Goal: Task Accomplishment & Management: Use online tool/utility

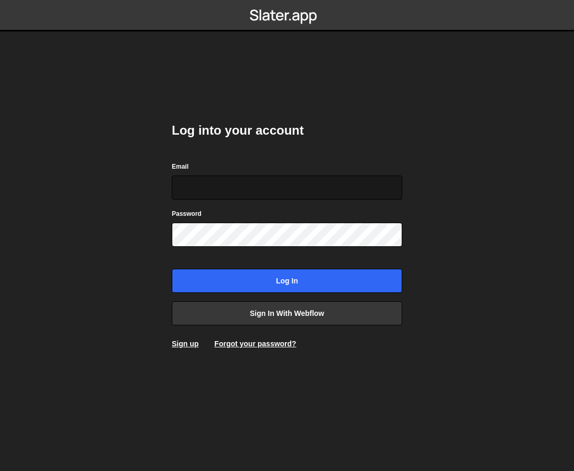
click at [277, 182] on input "Email" at bounding box center [287, 187] width 230 height 24
click at [426, 175] on body "Log into your account Email Password Log in Sign in with Webflow Sign up Forgot…" at bounding box center [287, 235] width 574 height 471
click at [326, 327] on div "Log into your account Email Password Log in Sign in with Webflow Sign up Forgot…" at bounding box center [287, 235] width 230 height 258
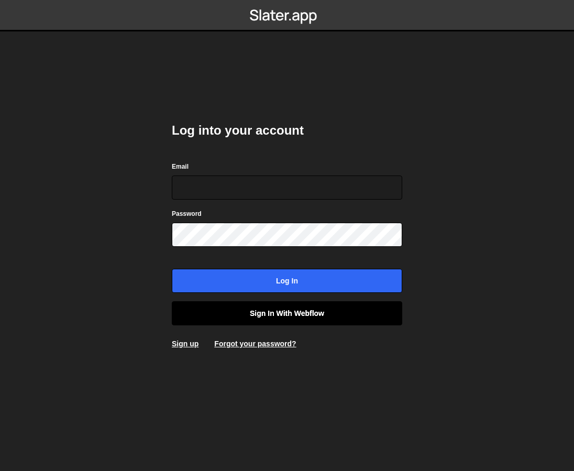
click at [326, 322] on link "Sign in with Webflow" at bounding box center [287, 313] width 230 height 24
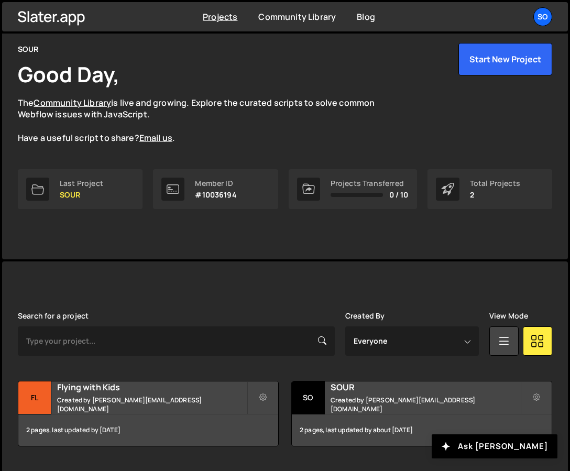
scroll to position [42, 0]
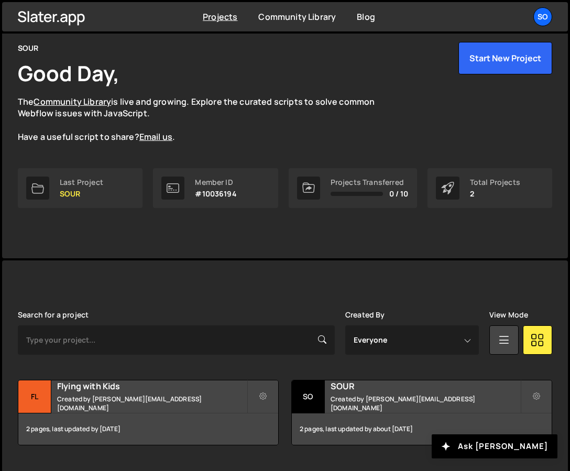
click at [271, 278] on div "Slater is designed for desktop use. Please use a larger screen to access the fu…" at bounding box center [284, 377] width 565 height 235
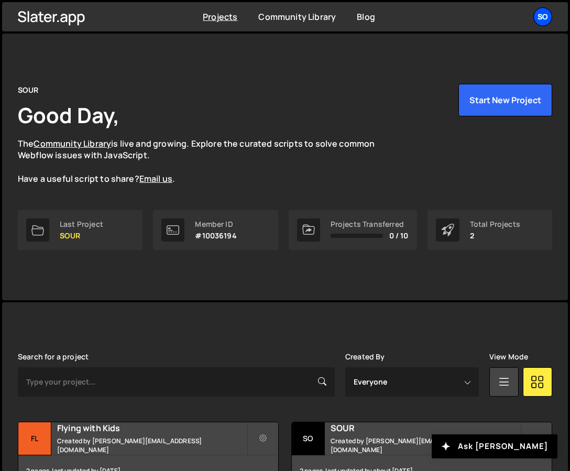
click at [543, 19] on div "SO" at bounding box center [542, 16] width 19 height 19
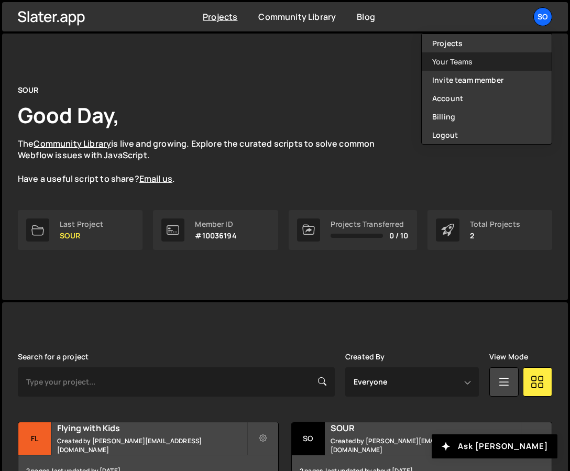
click at [456, 62] on link "Your Teams" at bounding box center [486, 61] width 130 height 18
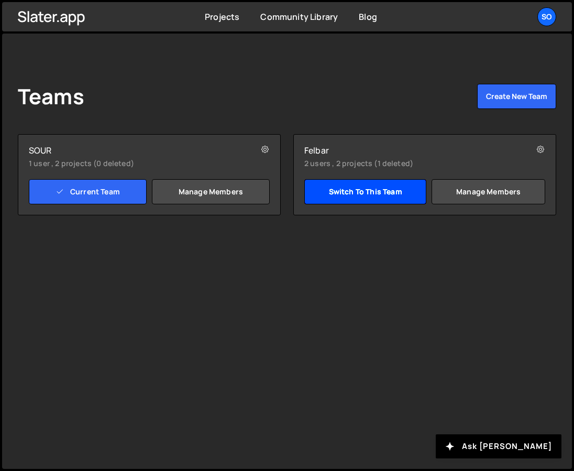
click at [401, 196] on link "Switch to this team" at bounding box center [365, 191] width 122 height 25
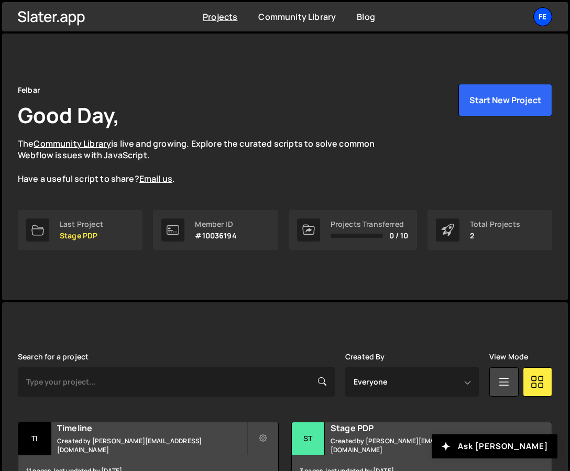
click at [546, 14] on div "Fe" at bounding box center [542, 16] width 19 height 19
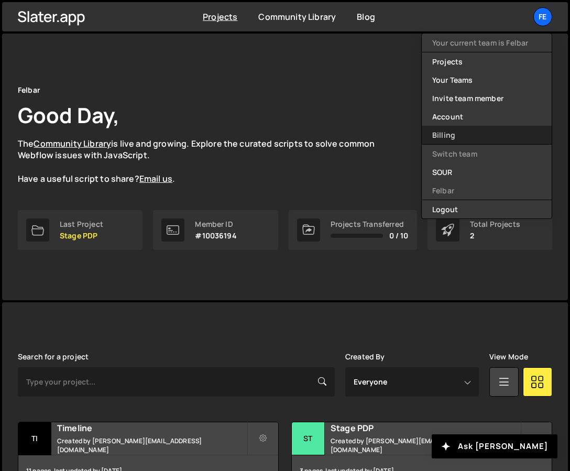
click at [466, 130] on link "Billing" at bounding box center [486, 135] width 130 height 18
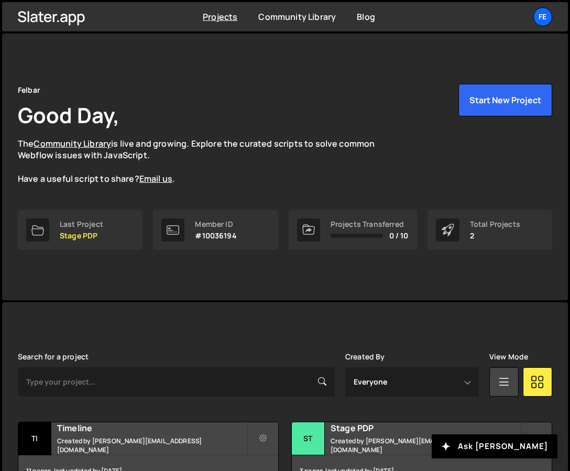
click at [348, 124] on div "Felbar Good Day, The Community Library is live and growing. Explore the curated…" at bounding box center [285, 134] width 534 height 101
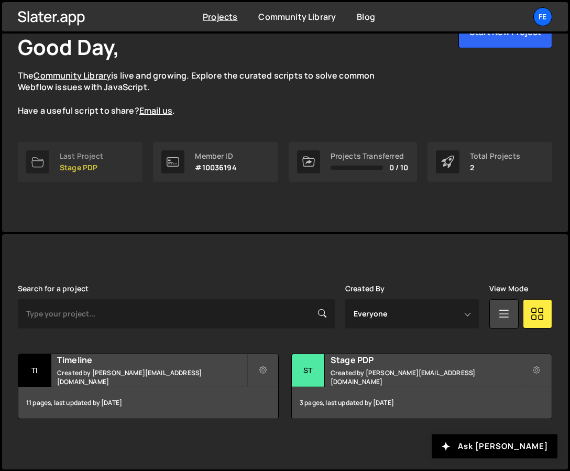
click at [60, 164] on p "Stage PDP" at bounding box center [81, 167] width 43 height 8
click at [125, 376] on small "Created by filip.felbar@gmail.com" at bounding box center [151, 377] width 189 height 18
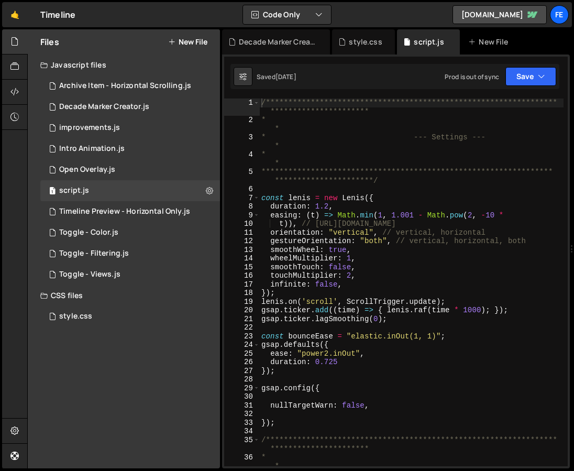
type textarea "const lenis = new Lenis({"
click at [400, 202] on div "**********" at bounding box center [411, 299] width 304 height 402
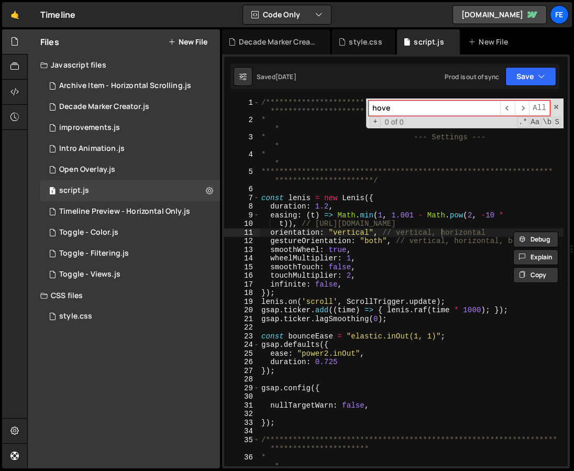
type input "hover"
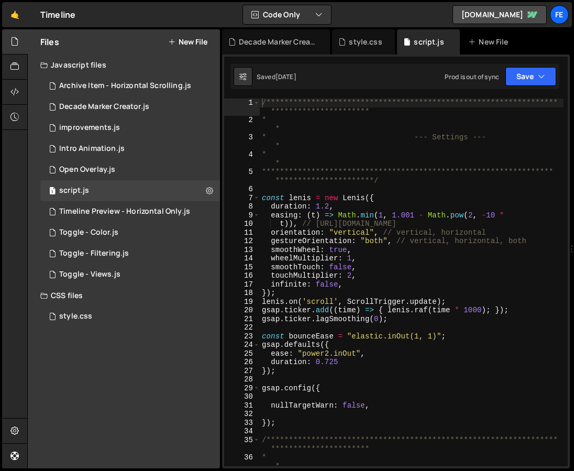
scroll to position [8730, 0]
click at [79, 313] on div "style.css" at bounding box center [75, 315] width 33 height 9
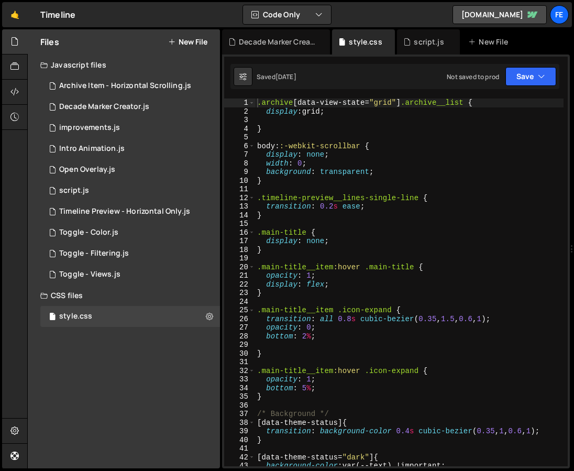
type textarea "bottom: 5%;"
click at [328, 387] on div ".archive [ data-view-state = " grid " ] .archive__list { display : grid ; } bod…" at bounding box center [409, 290] width 308 height 385
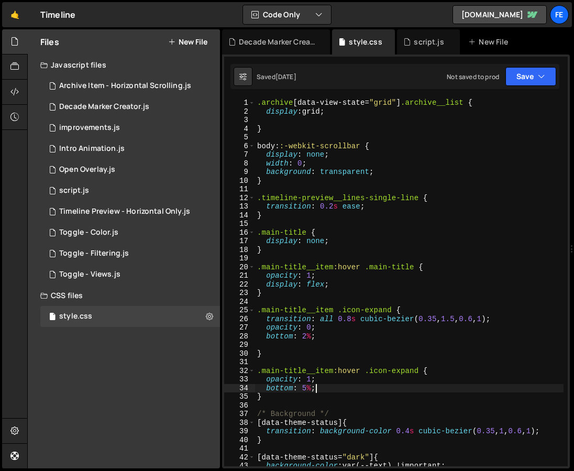
click at [359, 344] on div ".archive [ data-view-state = " grid " ] .archive__list { display : grid ; } bod…" at bounding box center [409, 290] width 308 height 385
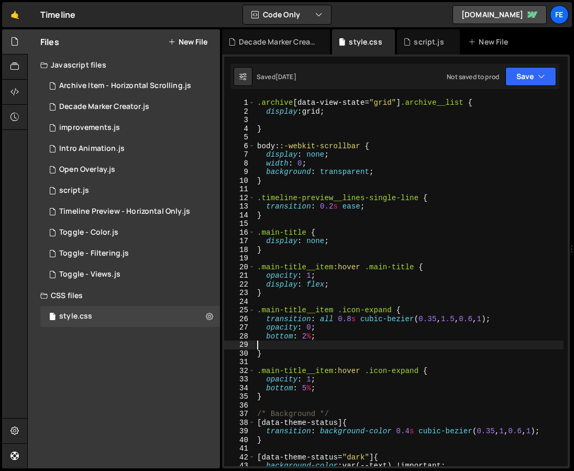
click at [359, 340] on div ".archive [ data-view-state = " grid " ] .archive__list { display : grid ; } bod…" at bounding box center [409, 290] width 308 height 385
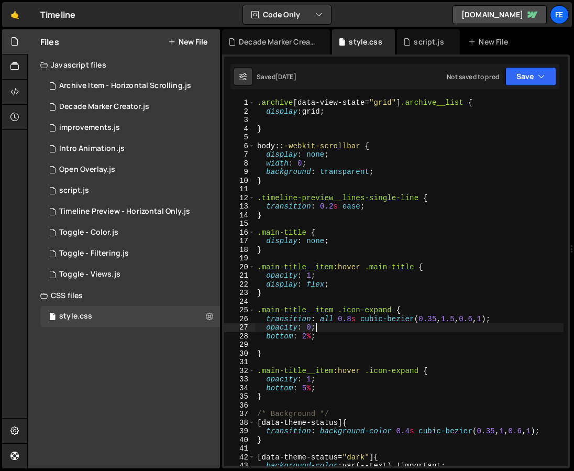
click at [357, 327] on div ".archive [ data-view-state = " grid " ] .archive__list { display : grid ; } bod…" at bounding box center [409, 290] width 308 height 385
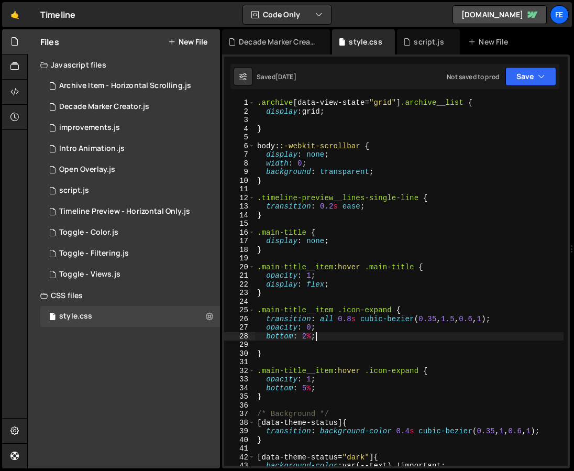
click at [355, 334] on div ".archive [ data-view-state = " grid " ] .archive__list { display : grid ; } bod…" at bounding box center [409, 290] width 308 height 385
drag, startPoint x: 355, startPoint y: 334, endPoint x: 266, endPoint y: 334, distance: 88.5
click at [266, 334] on div ".archive [ data-view-state = " grid " ] .archive__list { display : grid ; } bod…" at bounding box center [409, 290] width 308 height 385
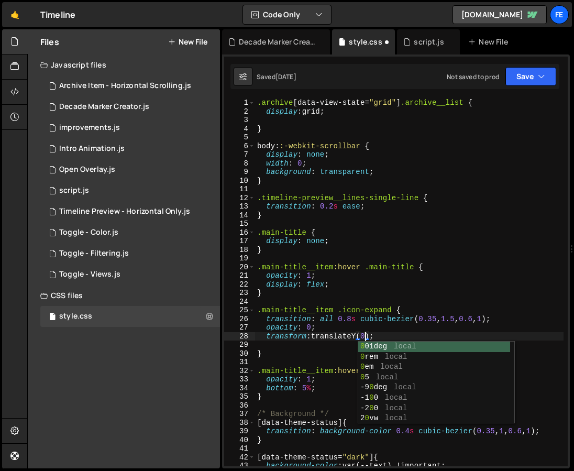
scroll to position [0, 7]
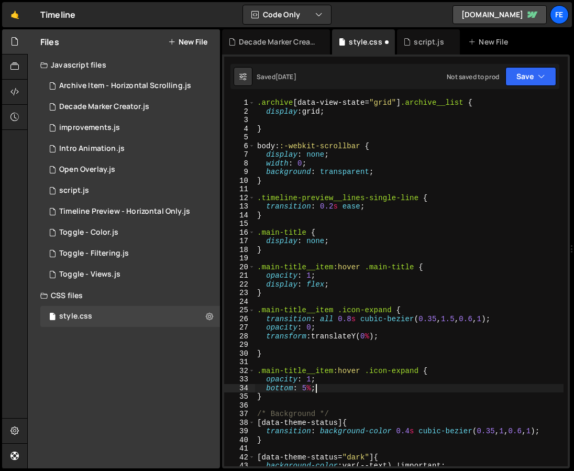
click at [320, 387] on div ".archive [ data-view-state = " grid " ] .archive__list { display : grid ; } bod…" at bounding box center [409, 290] width 308 height 385
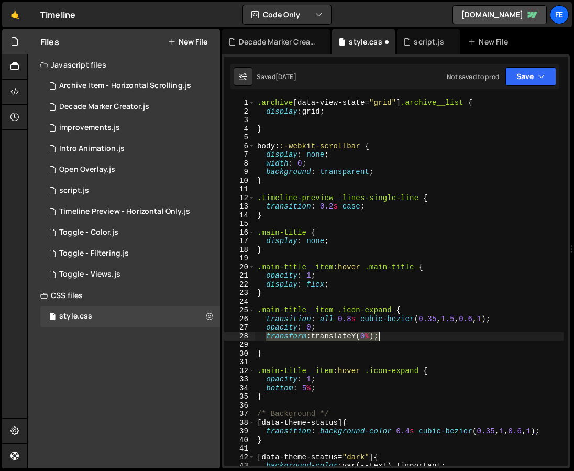
drag, startPoint x: 266, startPoint y: 337, endPoint x: 398, endPoint y: 337, distance: 131.4
click at [398, 337] on div ".archive [ data-view-state = " grid " ] .archive__list { display : grid ; } bod…" at bounding box center [409, 290] width 308 height 385
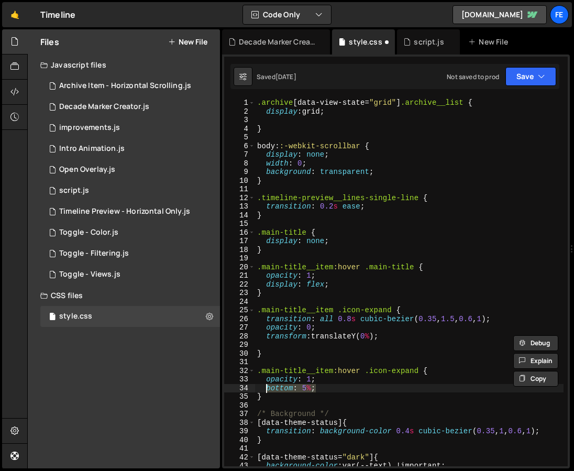
drag, startPoint x: 323, startPoint y: 388, endPoint x: 266, endPoint y: 390, distance: 56.6
click at [266, 390] on div ".archive [ data-view-state = " grid " ] .archive__list { display : grid ; } bod…" at bounding box center [409, 290] width 308 height 385
paste textarea "transform:translateY(0%)"
click at [361, 385] on div ".archive [ data-view-state = " grid " ] .archive__list { display : grid ; } bod…" at bounding box center [409, 290] width 308 height 385
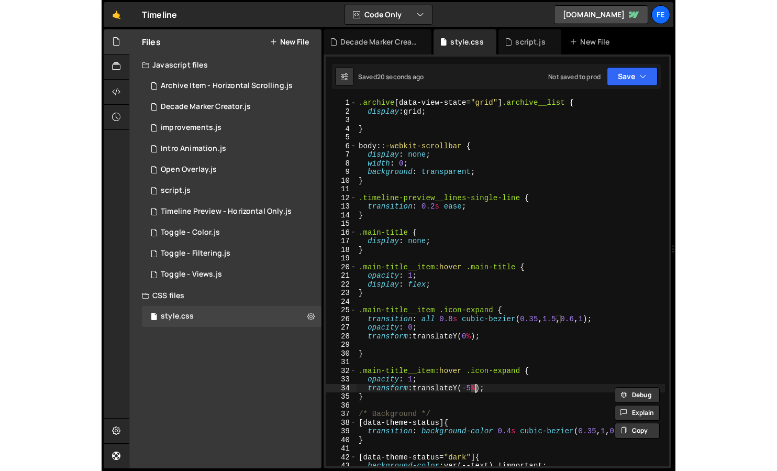
scroll to position [0, 8]
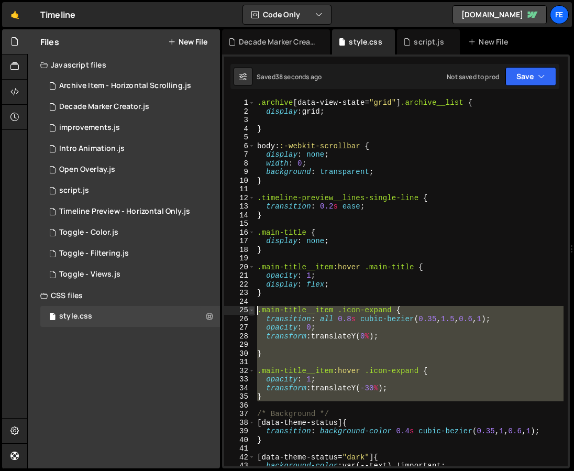
drag, startPoint x: 284, startPoint y: 404, endPoint x: 251, endPoint y: 310, distance: 99.3
click at [251, 310] on div "transform: translateY(-30%); 1 2 3 4 5 6 7 8 9 10 11 12 13 14 15 16 17 18 19 20…" at bounding box center [395, 281] width 343 height 367
type textarea ".main-title__item .icon-expand { transition: all 0.8s cubic-bezier(0.35, 1.5, 0…"
